Goal: Find specific page/section: Find specific page/section

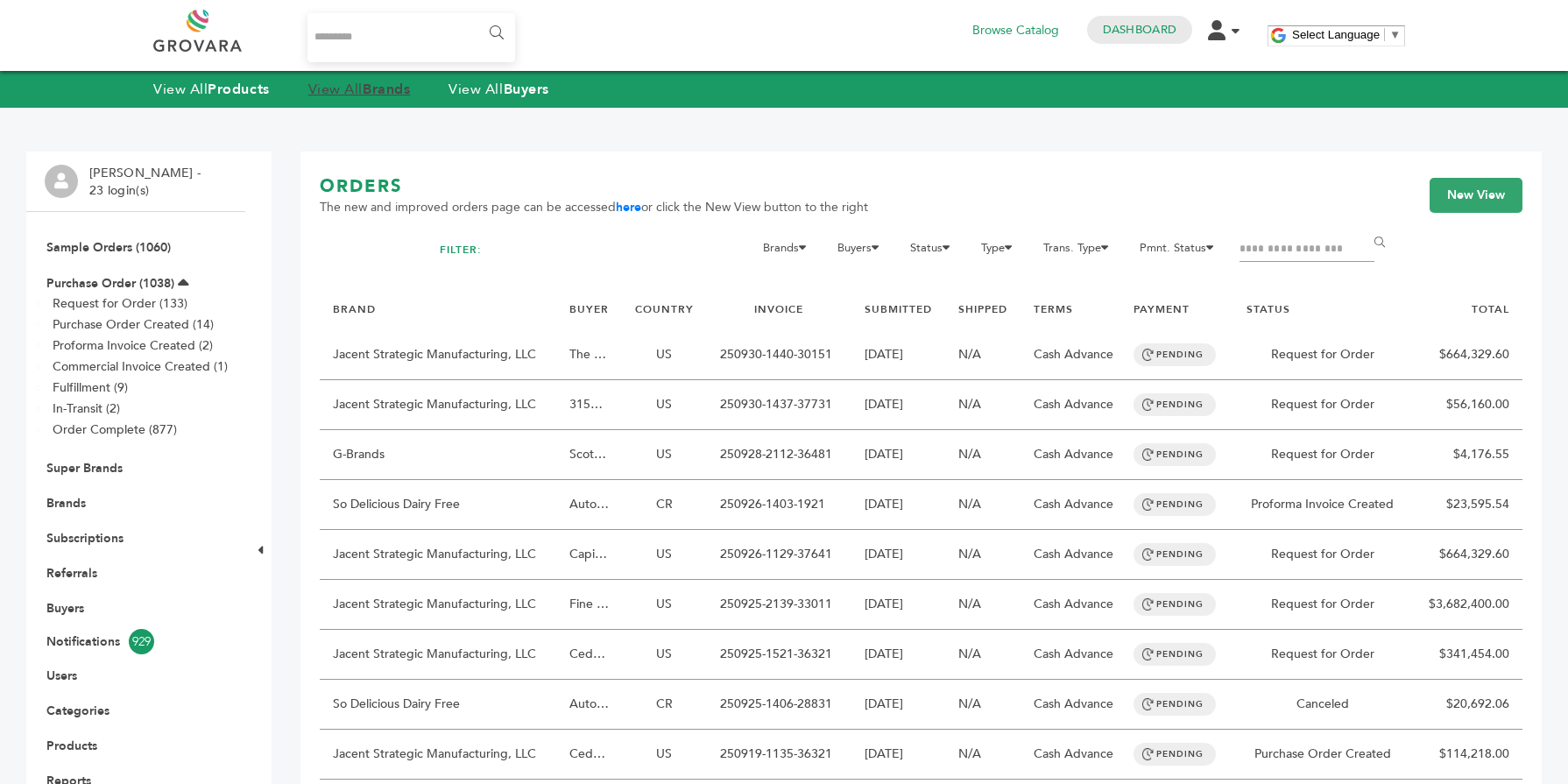
click at [398, 94] on strong "Brands" at bounding box center [386, 89] width 47 height 19
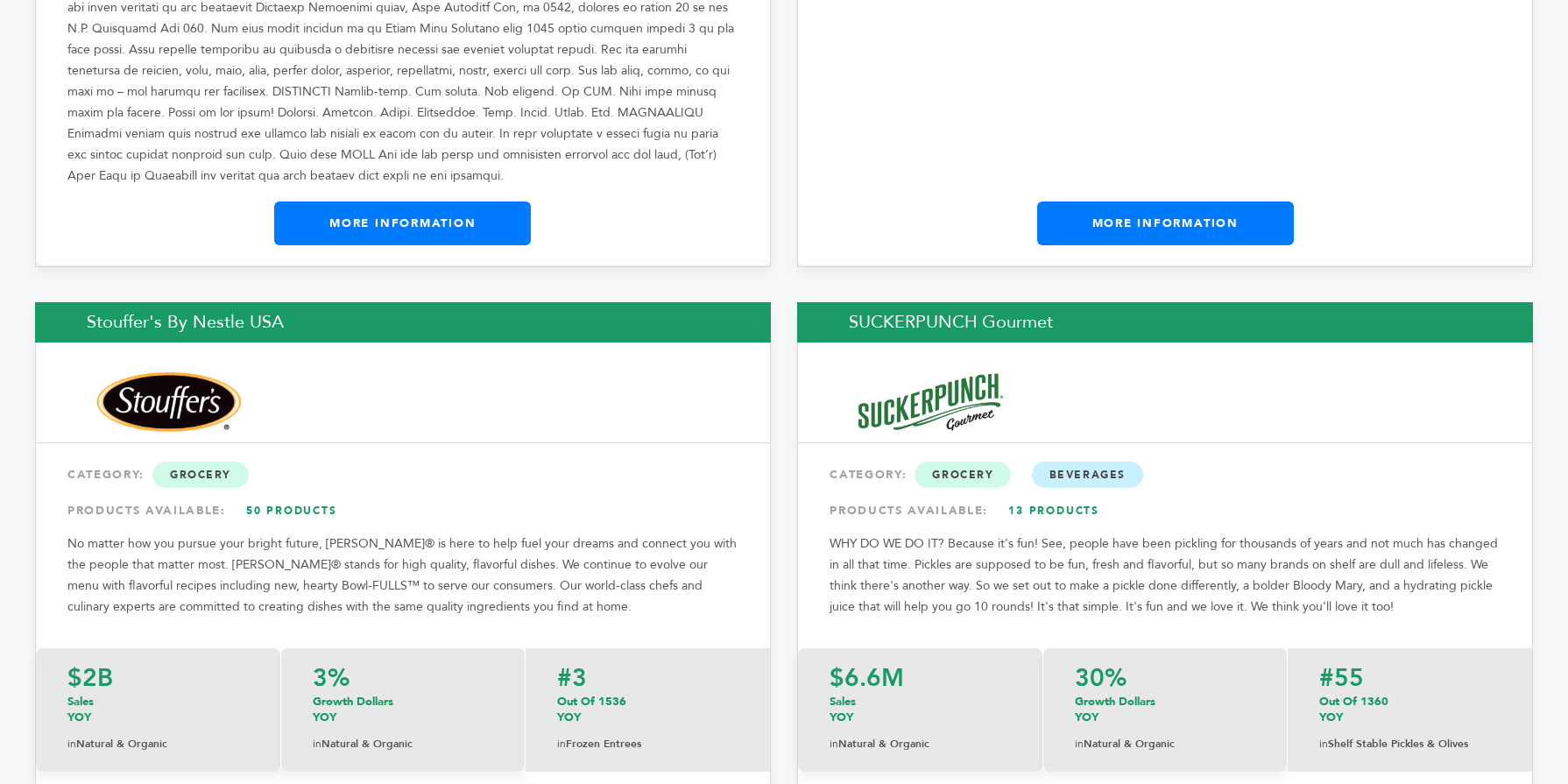
scroll to position [27958, 0]
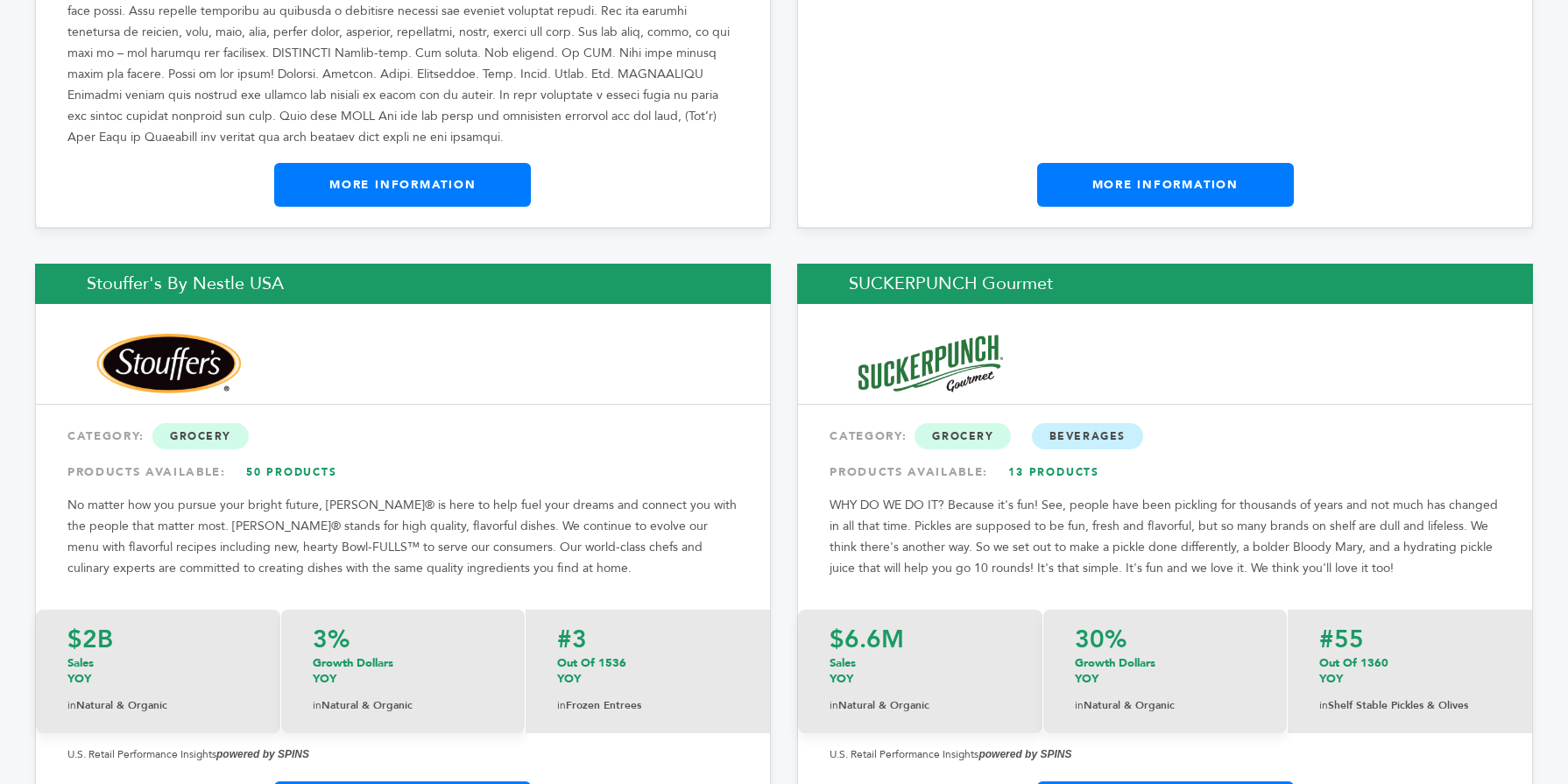
click at [861, 331] on img at bounding box center [931, 363] width 162 height 65
click at [1091, 637] on div "SUCKERPUNCH Gourmet CATEGORY: Grocery Beverages PRODUCTS AVAILABLE: 13 Products…" at bounding box center [1165, 555] width 736 height 584
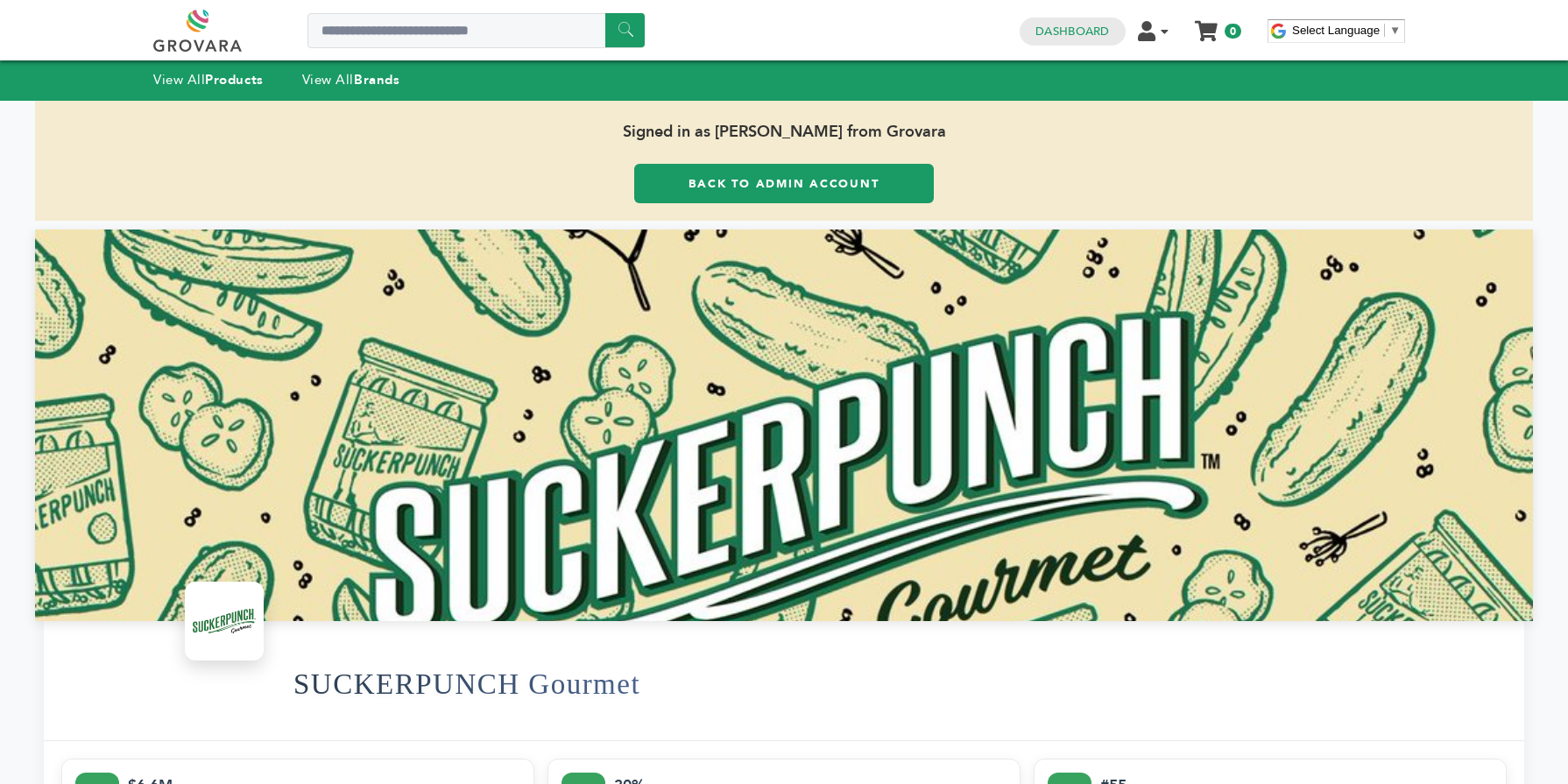
click at [766, 169] on link "Back to Admin Account" at bounding box center [784, 184] width 299 height 40
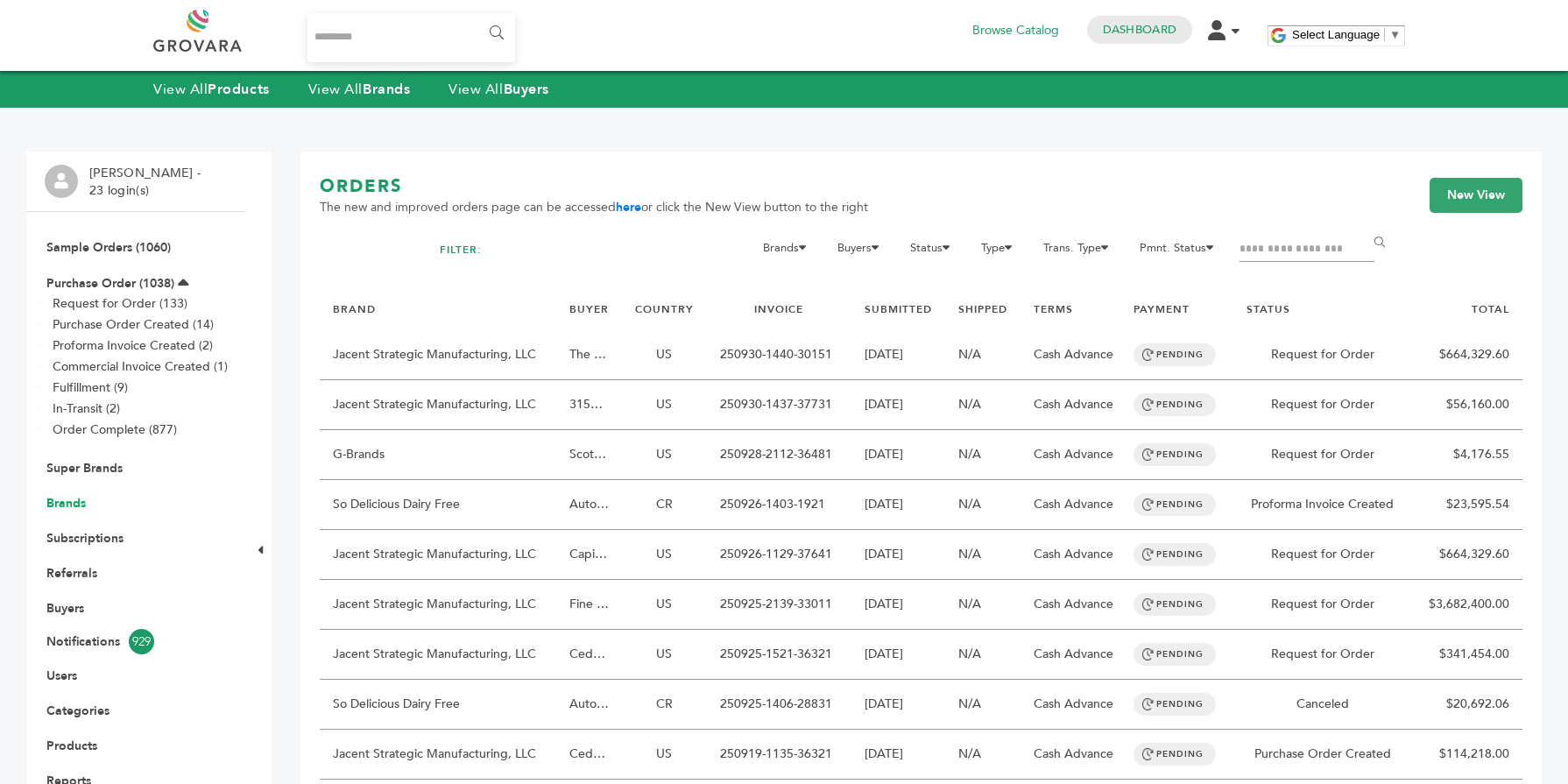
click at [76, 495] on link "Brands" at bounding box center [67, 503] width 40 height 17
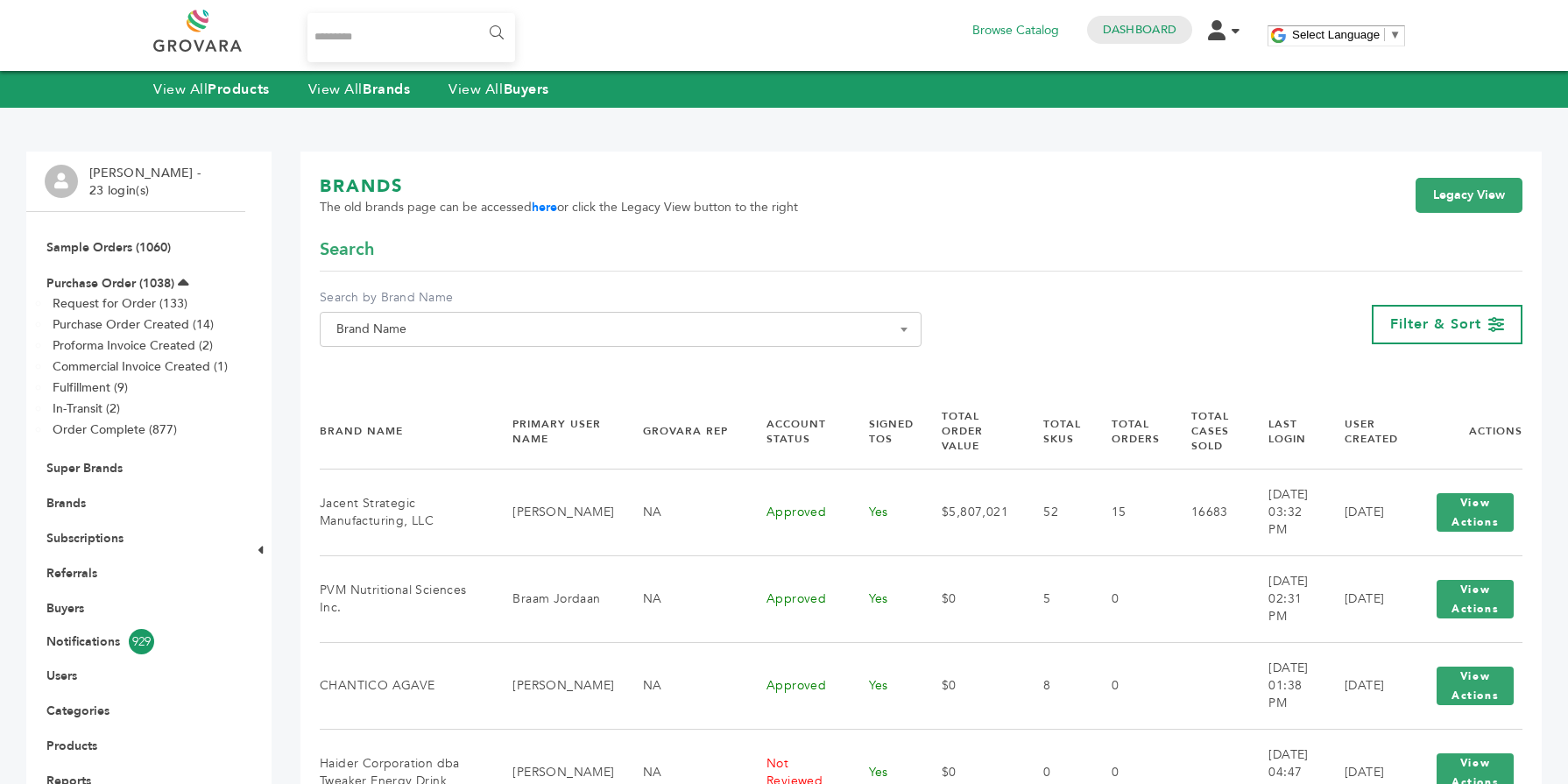
click at [412, 329] on span "Brand Name" at bounding box center [620, 329] width 583 height 25
click at [406, 361] on input "Search" at bounding box center [620, 361] width 593 height 22
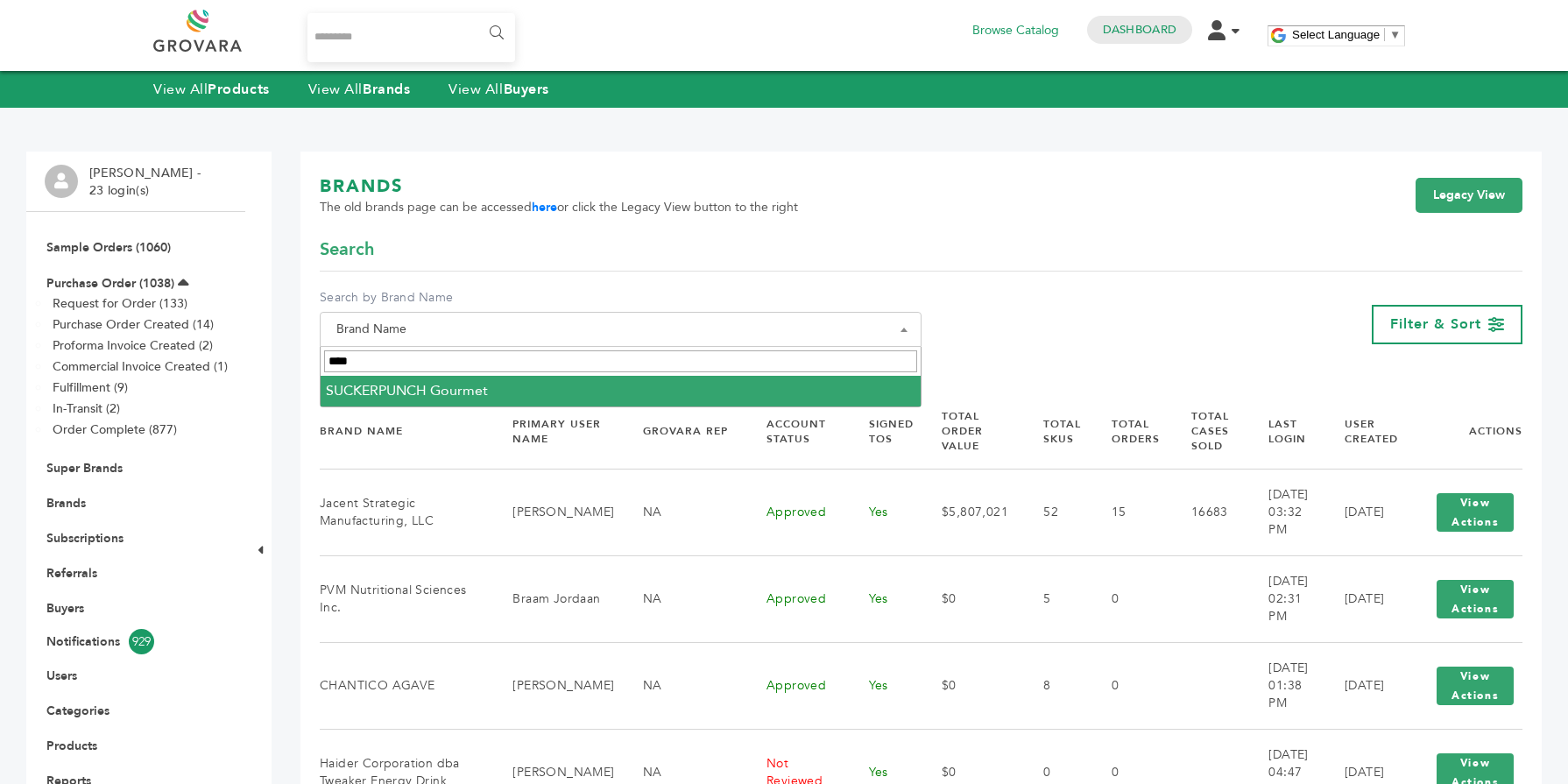
type input "****"
select select "**********"
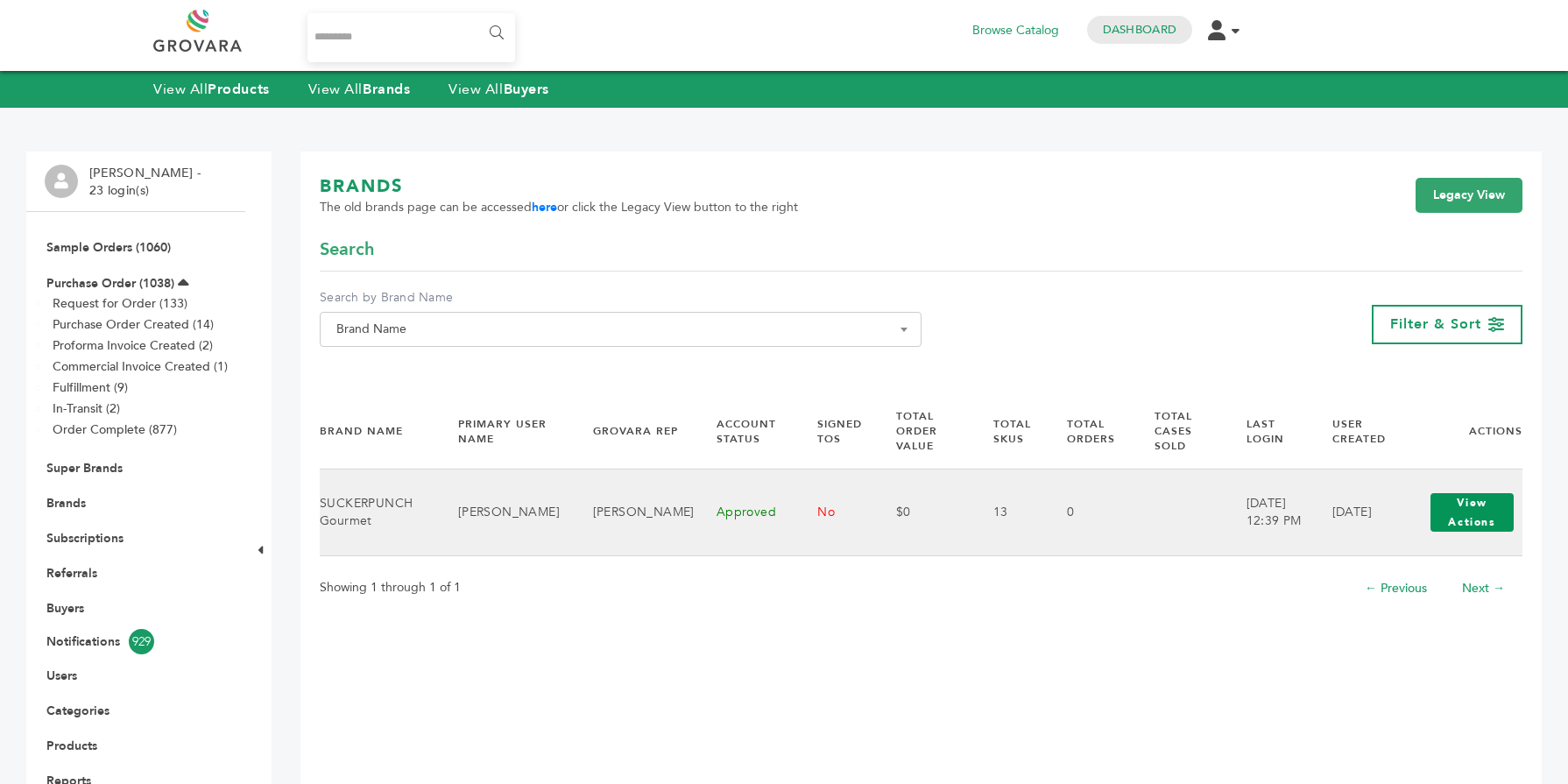
click at [1478, 522] on button "View Actions" at bounding box center [1471, 512] width 83 height 39
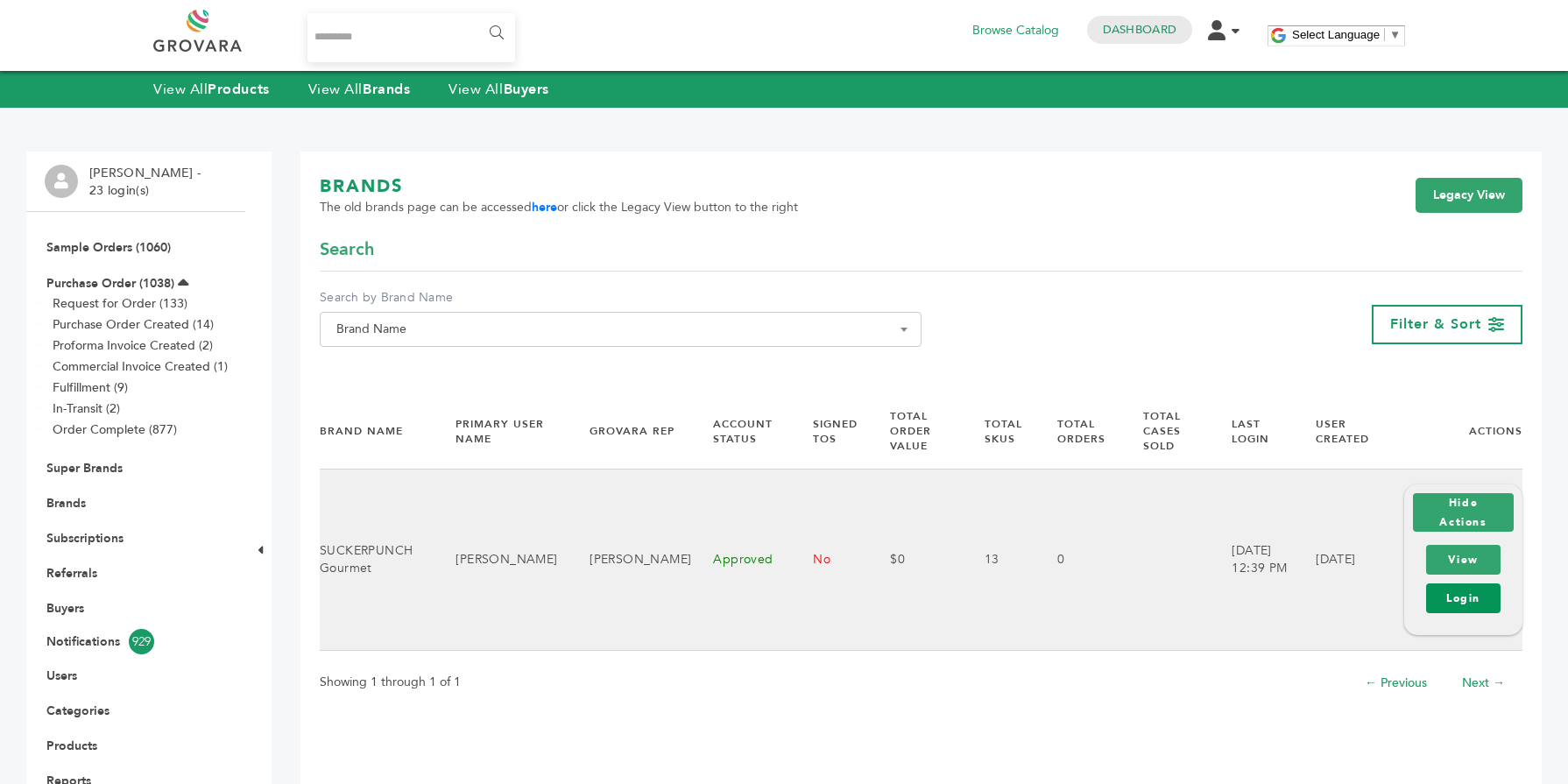
click at [1457, 603] on link "Login" at bounding box center [1463, 598] width 75 height 30
